Goal: Find specific page/section

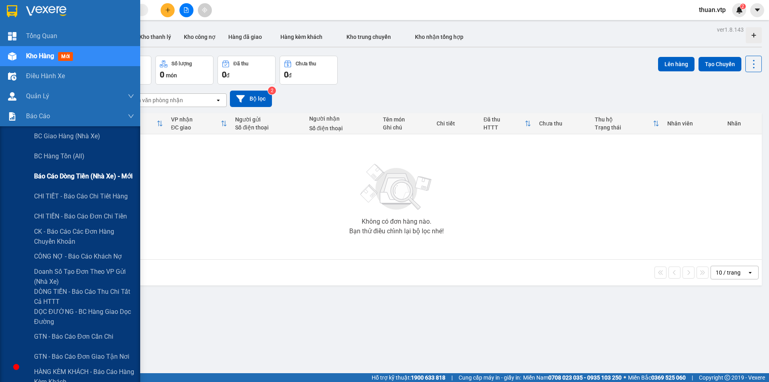
click at [105, 177] on span "Báo cáo dòng tiền (nhà xe) - mới" at bounding box center [83, 176] width 99 height 10
